Goal: Browse casually

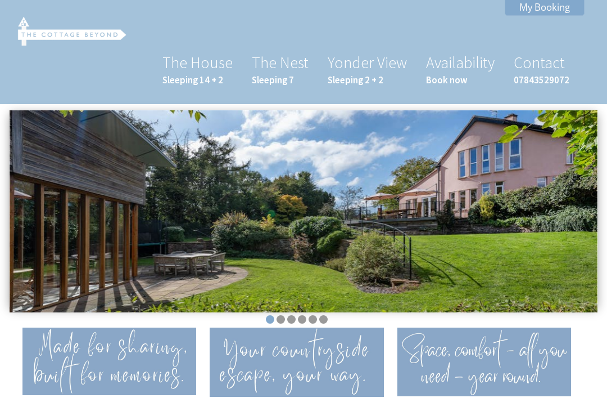
click at [32, 132] on img at bounding box center [304, 211] width 588 height 202
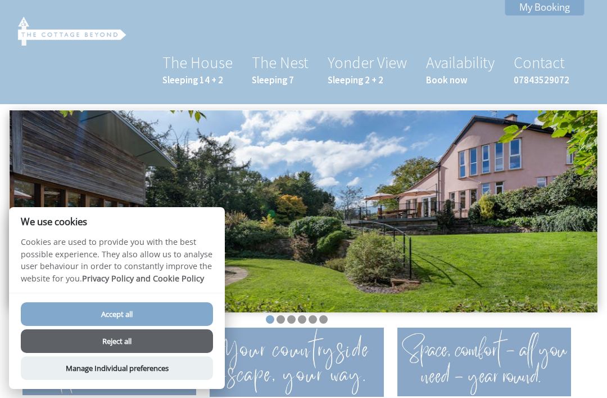
click at [94, 341] on button "Reject all" at bounding box center [117, 341] width 192 height 24
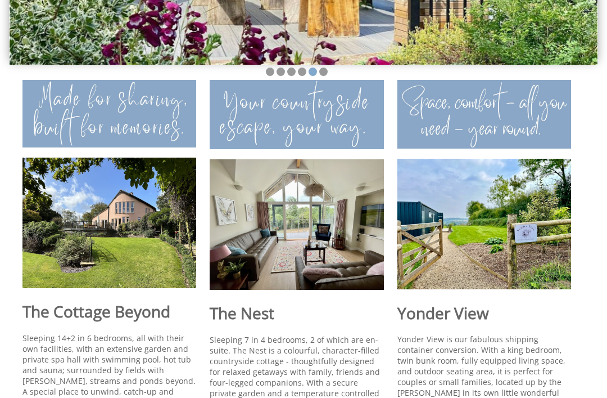
scroll to position [250, 0]
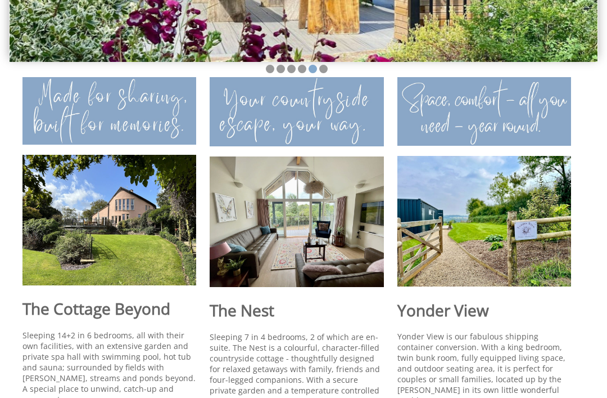
click at [70, 212] on img at bounding box center [109, 220] width 174 height 130
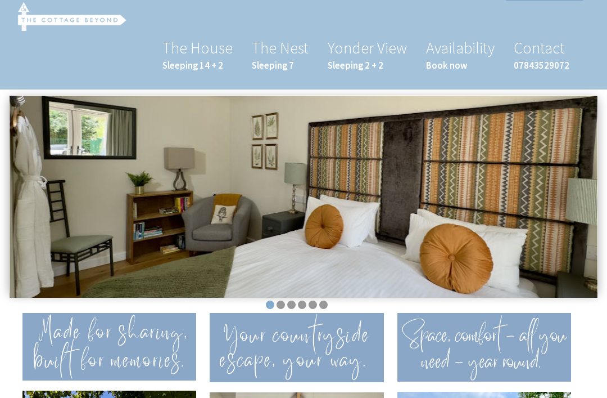
scroll to position [0, 0]
